Goal: Information Seeking & Learning: Find specific fact

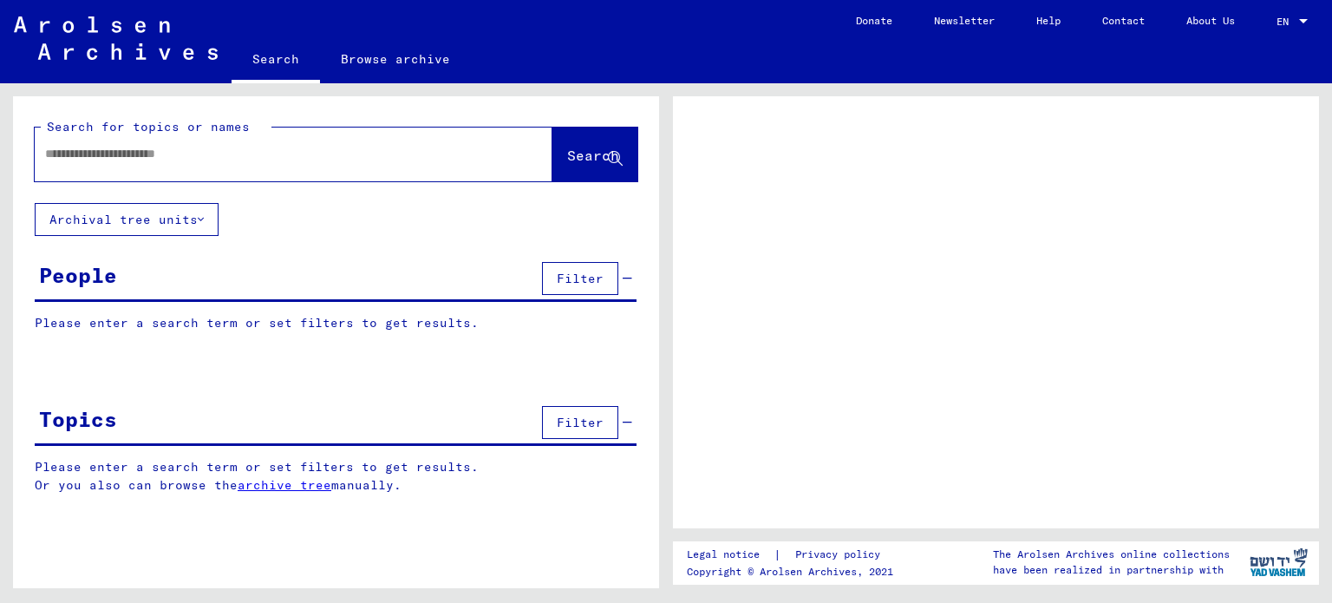
click at [205, 160] on input "text" at bounding box center [278, 154] width 466 height 18
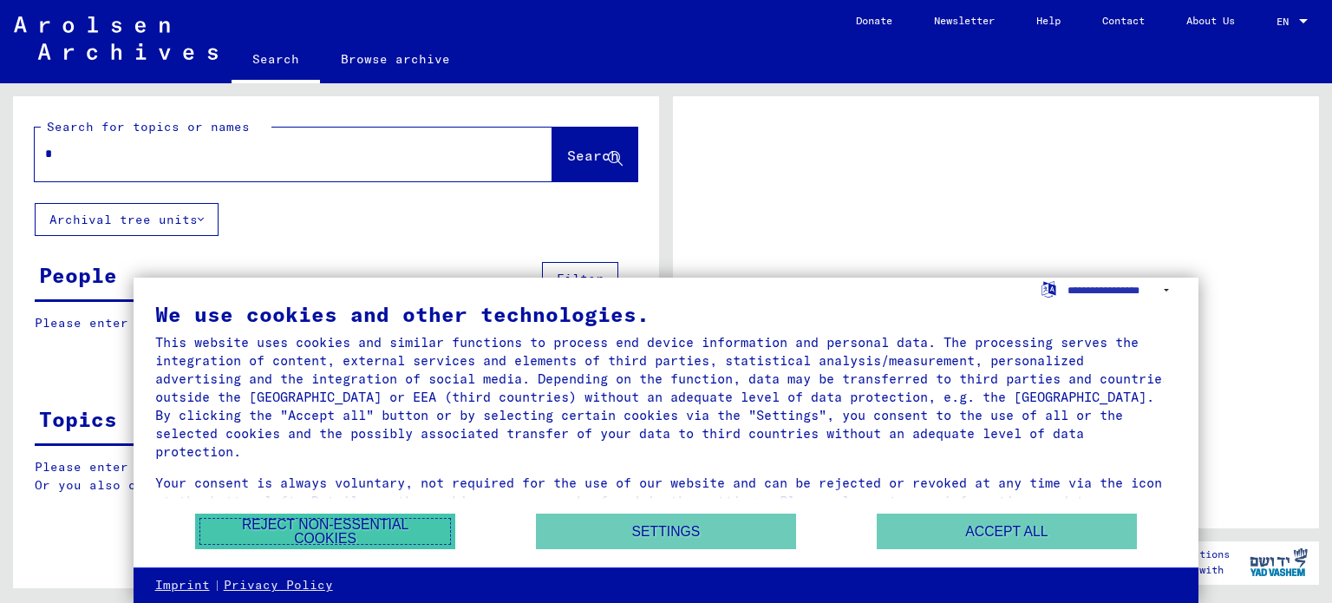
click at [300, 534] on button "Reject non-essential cookies" at bounding box center [325, 532] width 260 height 36
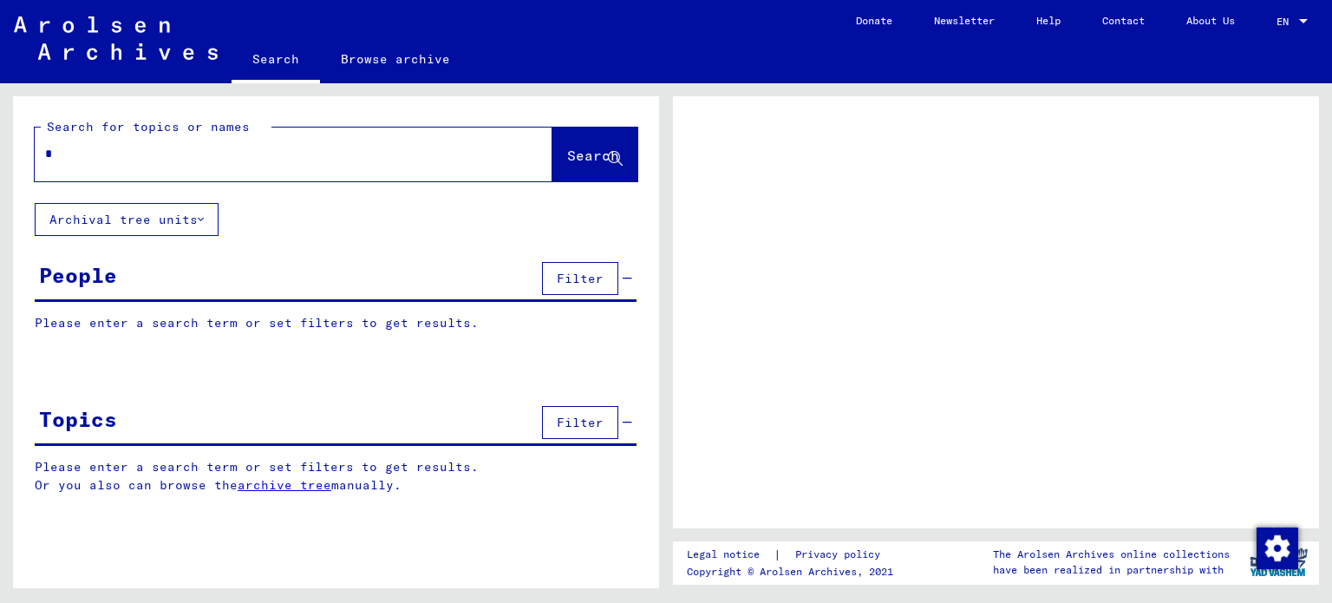
click at [82, 155] on input "*" at bounding box center [278, 154] width 466 height 18
type input "**********"
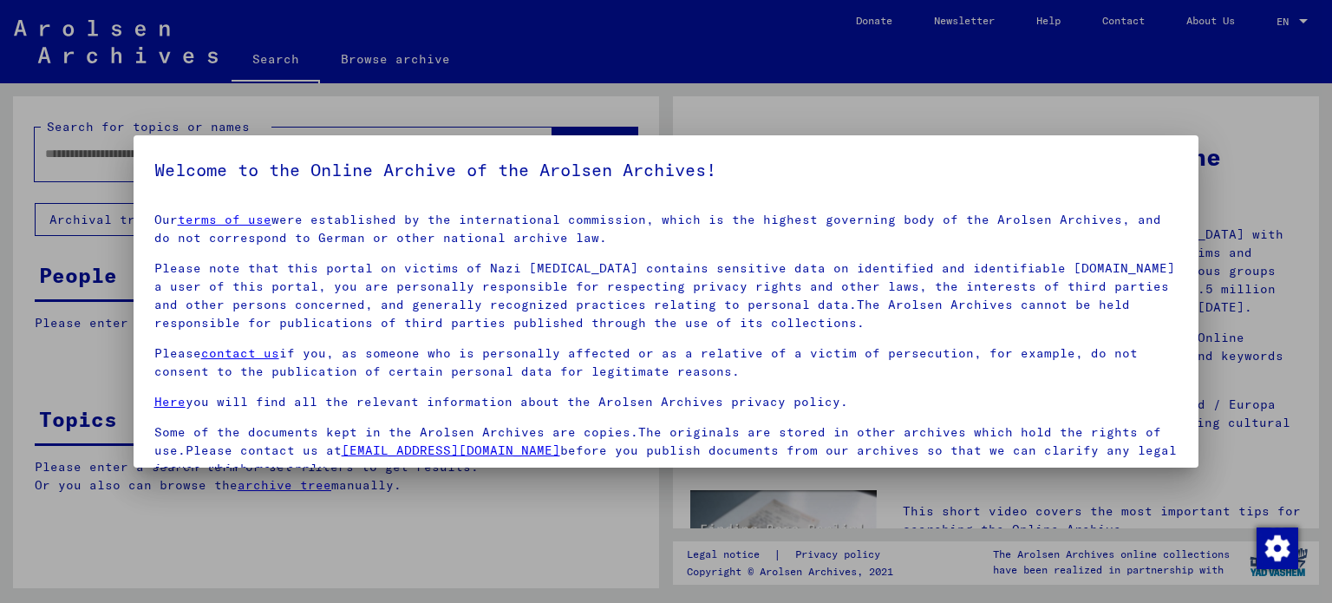
scroll to position [147, 0]
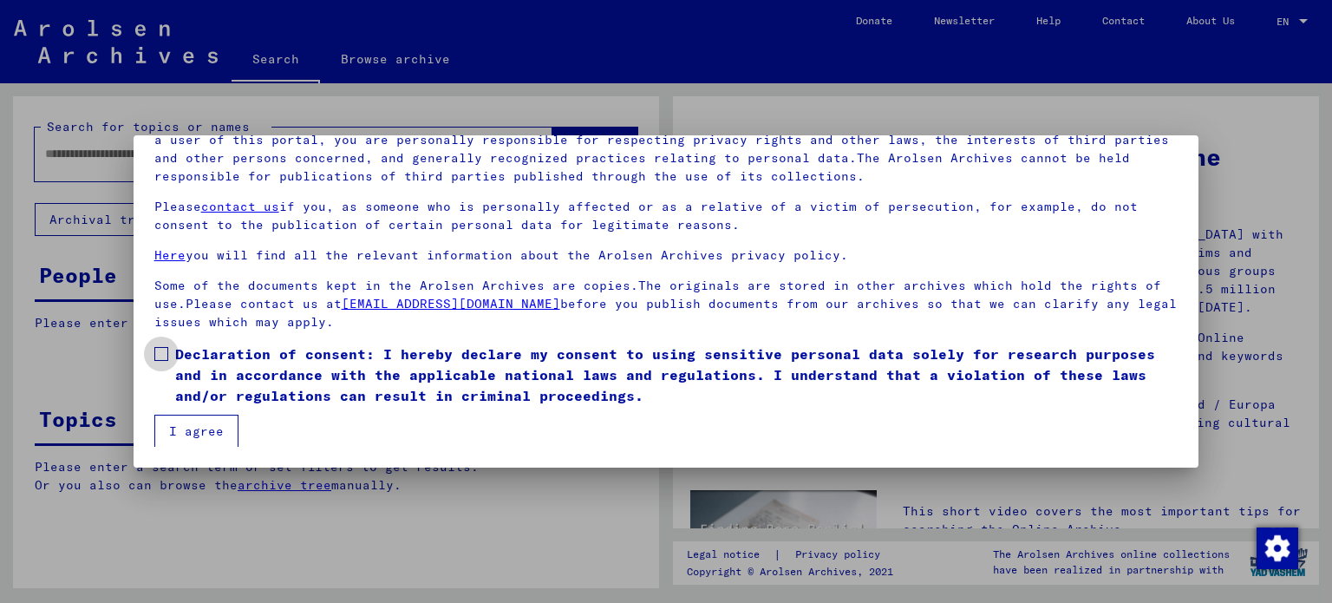
click at [161, 351] on span at bounding box center [161, 354] width 14 height 14
click at [194, 436] on button "I agree" at bounding box center [196, 431] width 84 height 33
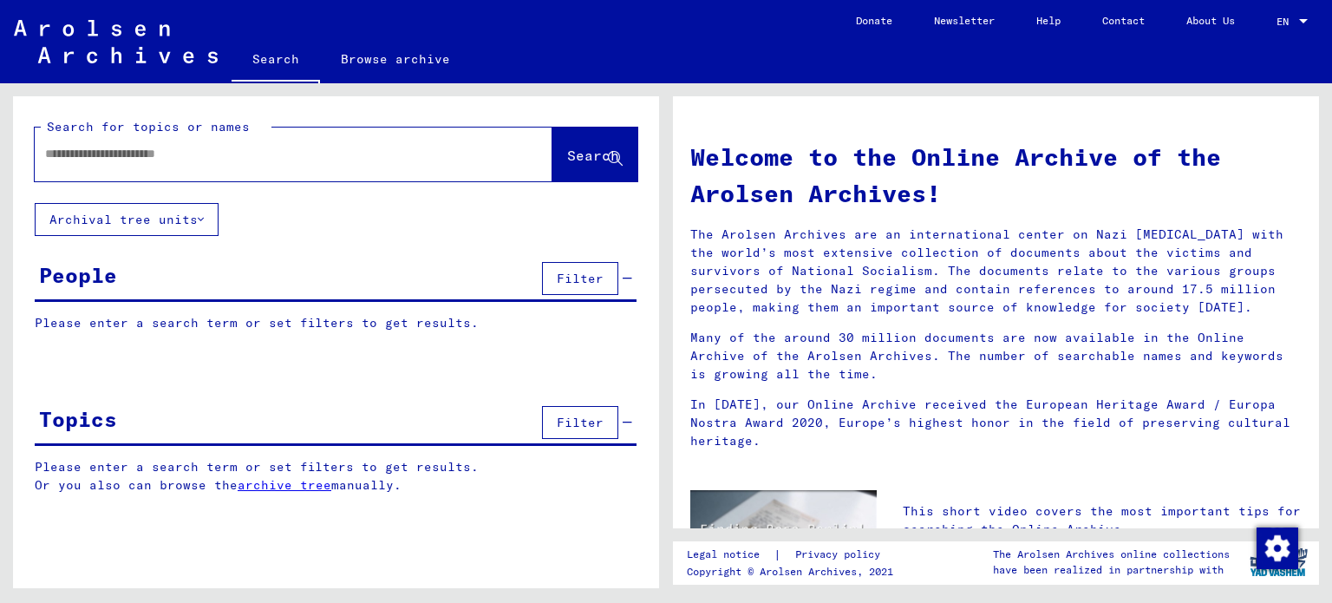
click at [132, 157] on input "text" at bounding box center [272, 154] width 455 height 18
type input "**********"
click at [585, 154] on span "Search" at bounding box center [593, 155] width 52 height 17
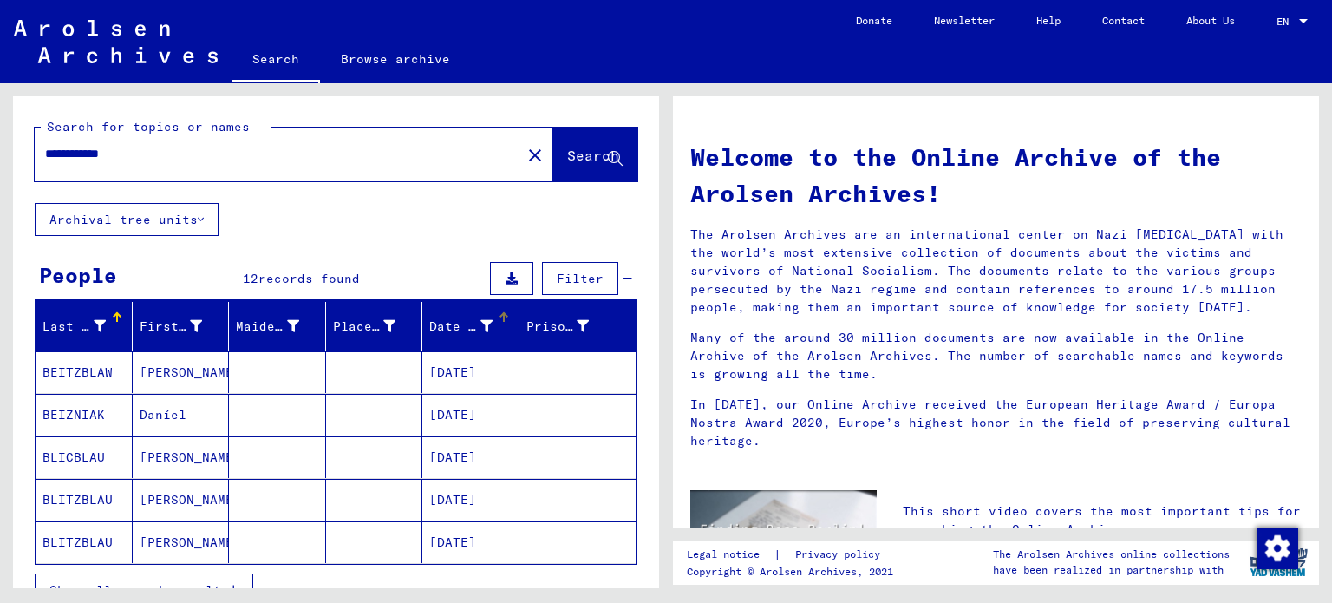
click at [493, 310] on mat-header-cell "Date of Birth" at bounding box center [470, 326] width 97 height 49
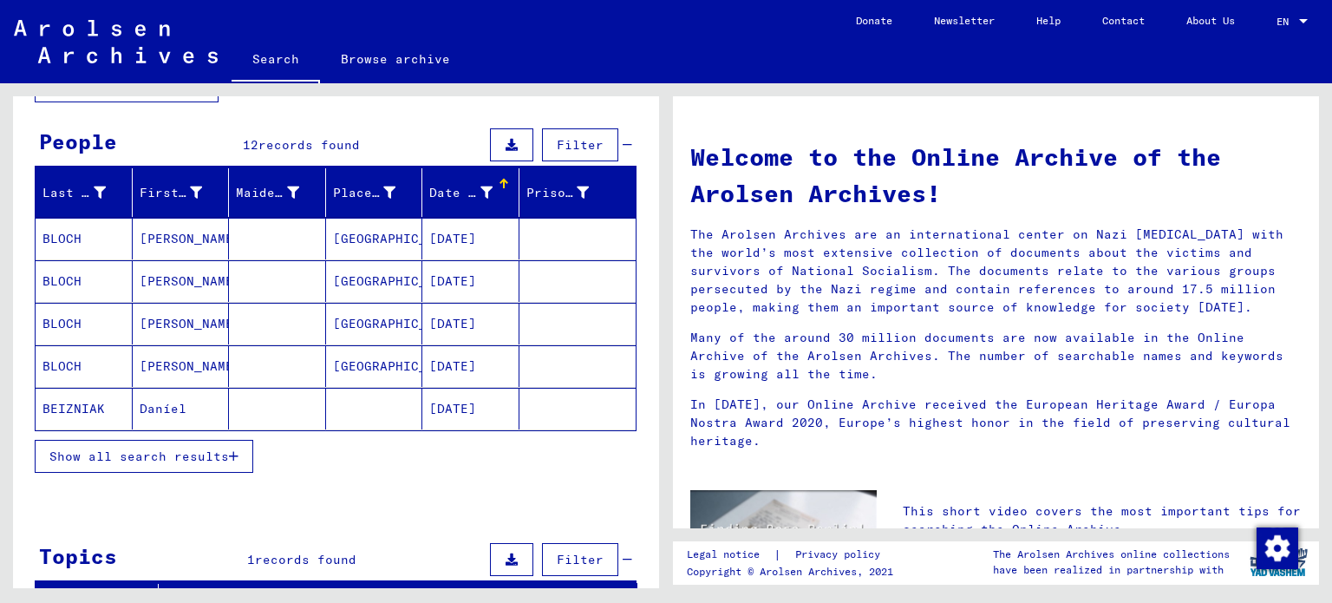
scroll to position [141, 0]
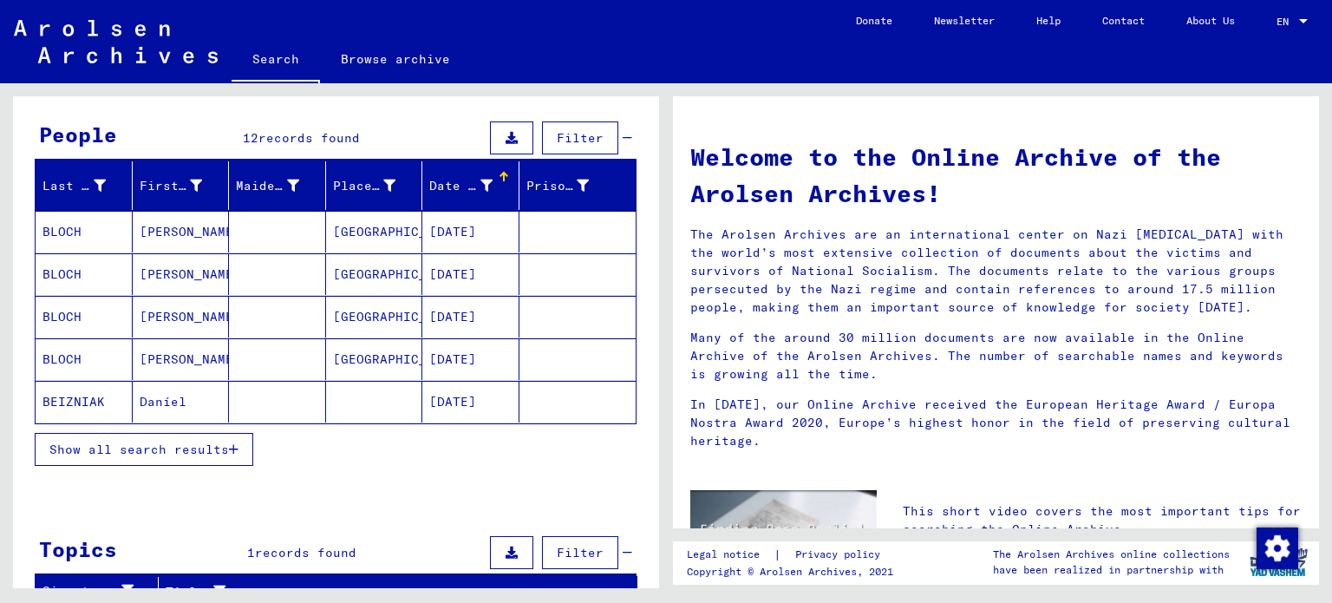
click at [177, 446] on span "Show all search results" at bounding box center [139, 450] width 180 height 16
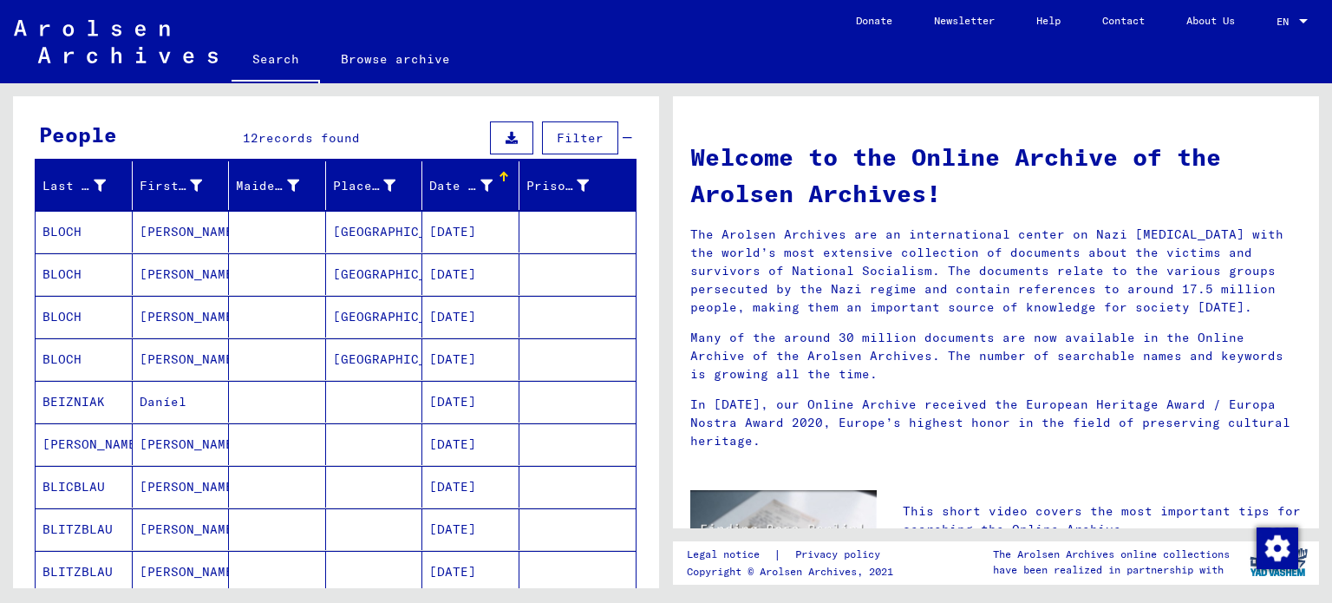
click at [62, 228] on mat-cell "BLOCH" at bounding box center [84, 232] width 97 height 42
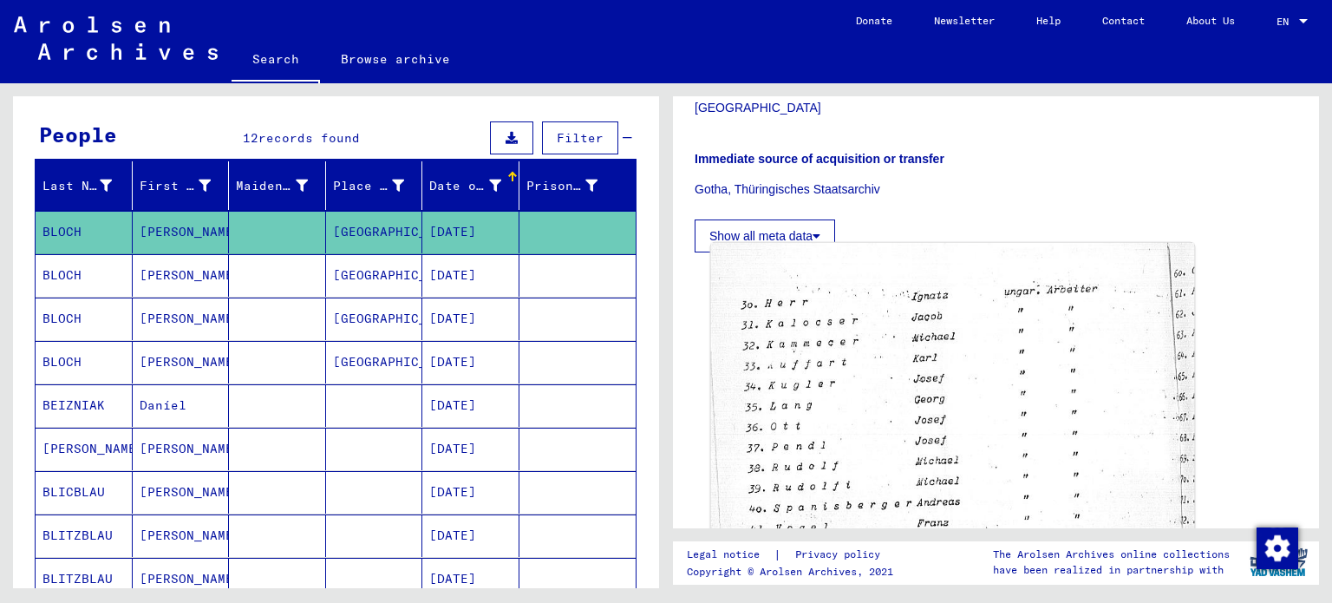
scroll to position [370, 0]
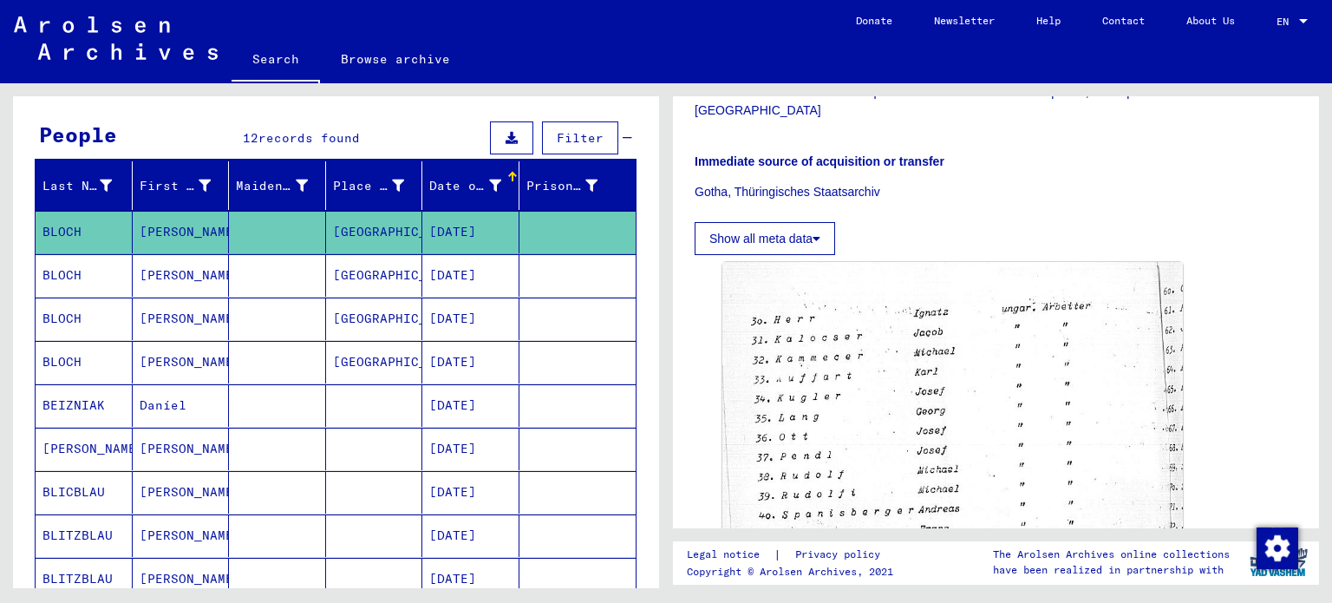
click at [68, 265] on mat-cell "BLOCH" at bounding box center [84, 275] width 97 height 43
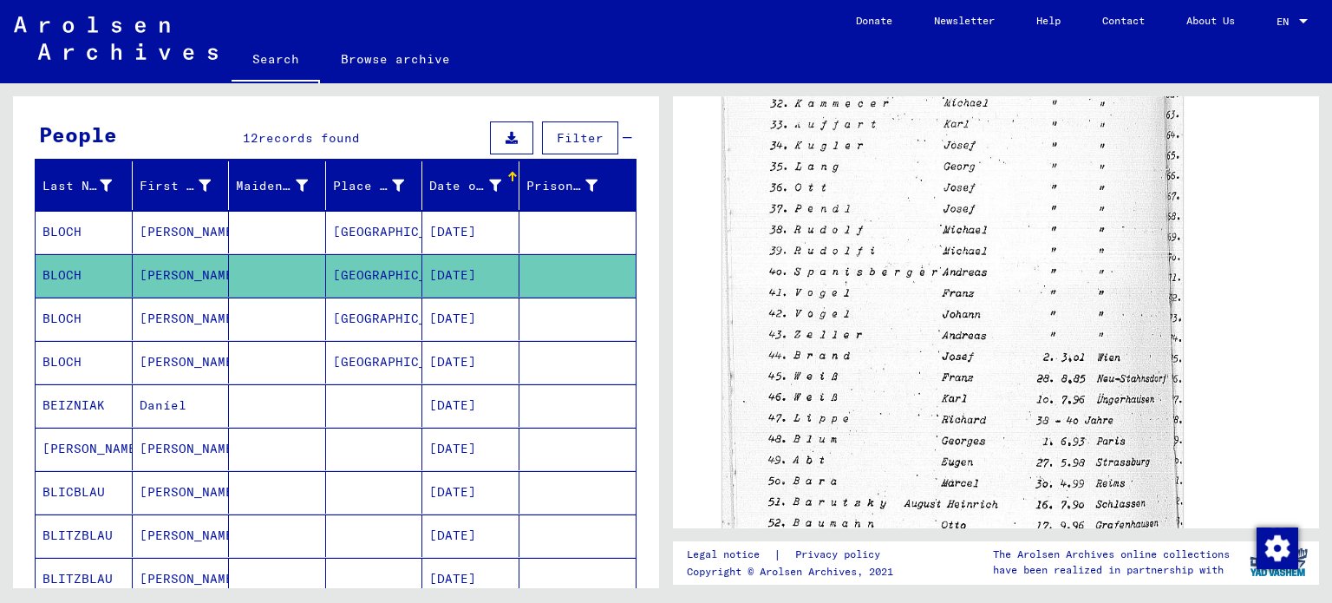
scroll to position [817, 0]
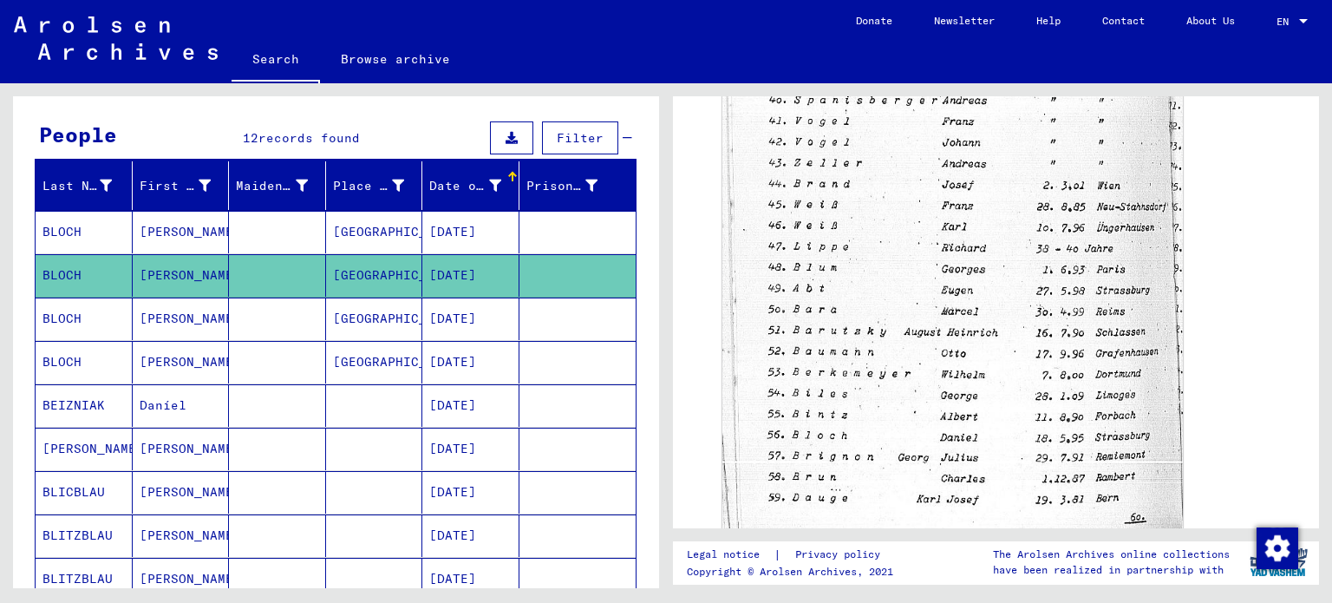
click at [65, 310] on mat-cell "BLOCH" at bounding box center [84, 319] width 97 height 43
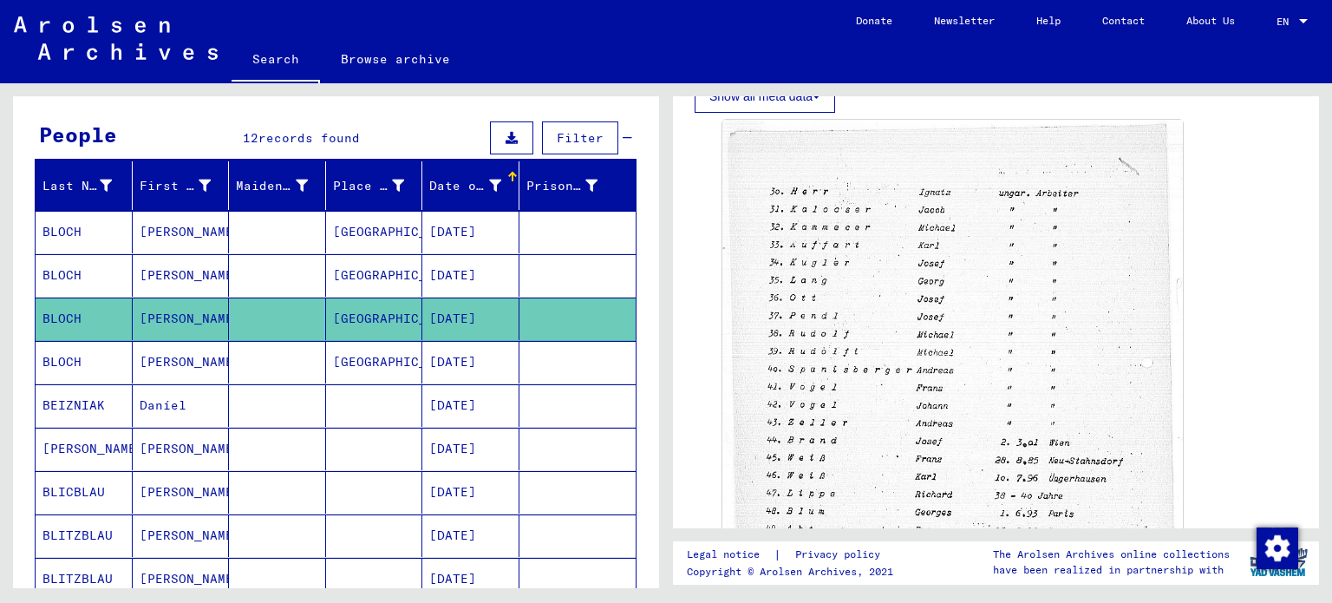
scroll to position [514, 0]
click at [72, 355] on mat-cell "BLOCH" at bounding box center [84, 362] width 97 height 43
